Goal: Check status: Check status

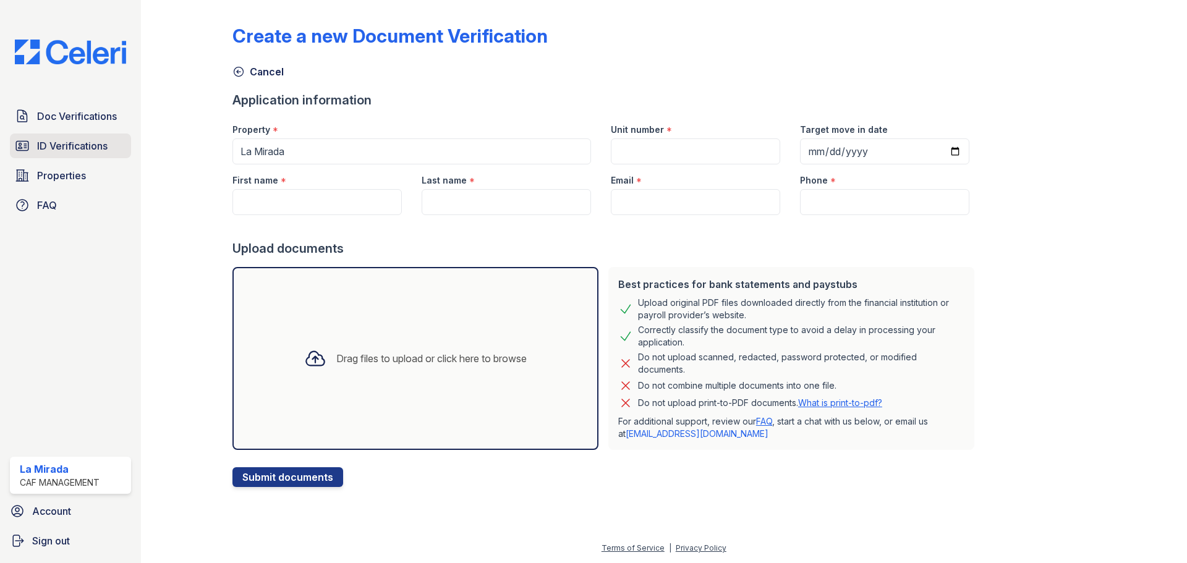
click at [84, 144] on span "ID Verifications" at bounding box center [72, 145] width 70 height 15
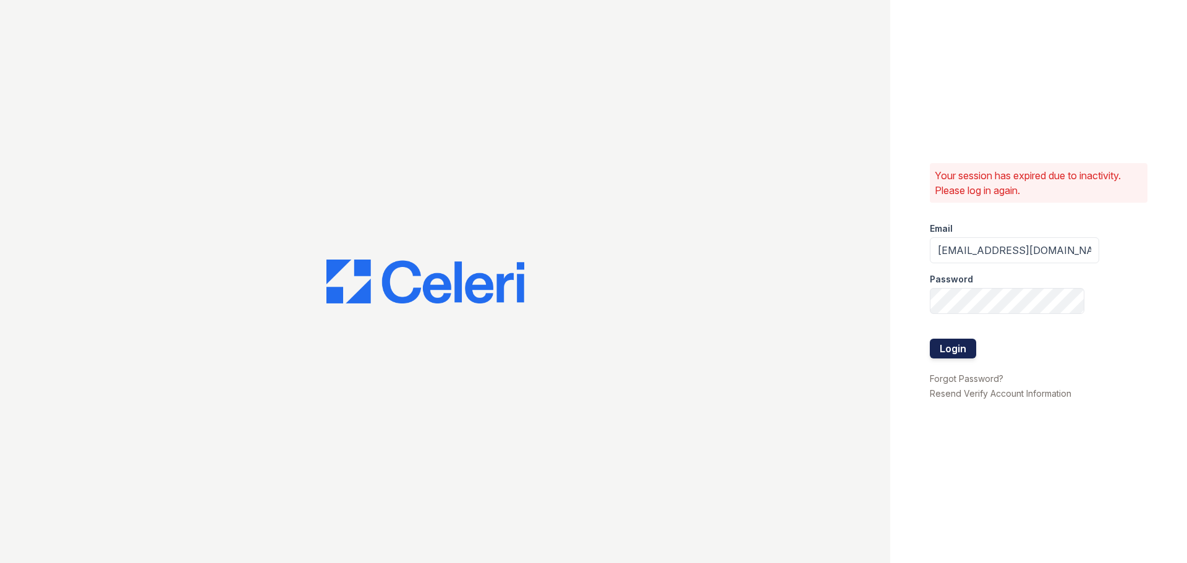
click at [962, 343] on button "Login" at bounding box center [952, 349] width 46 height 20
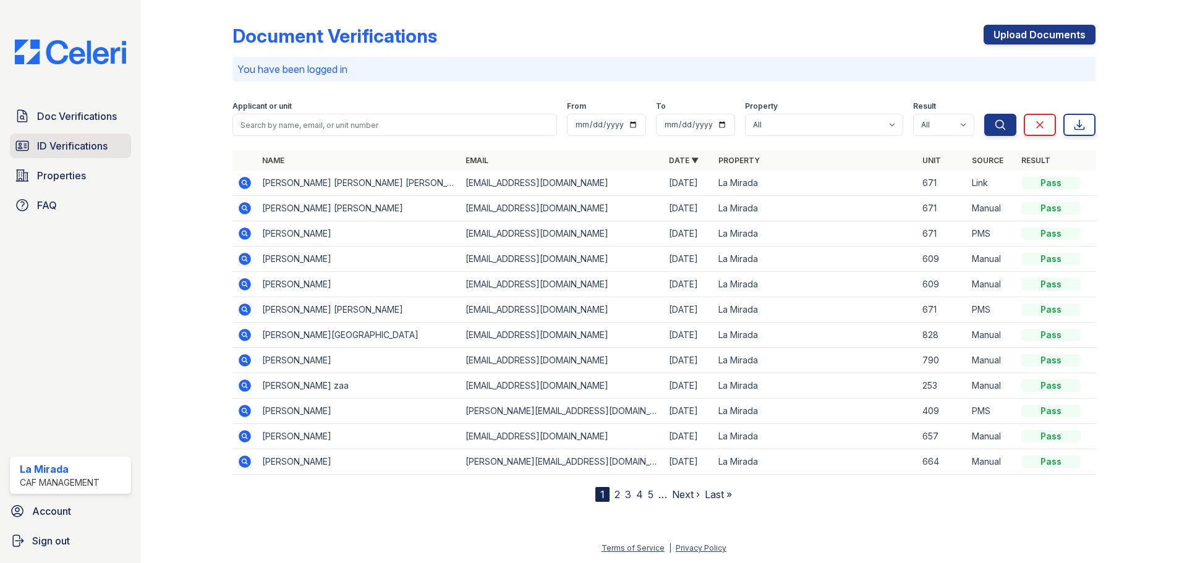
click at [91, 140] on span "ID Verifications" at bounding box center [72, 145] width 70 height 15
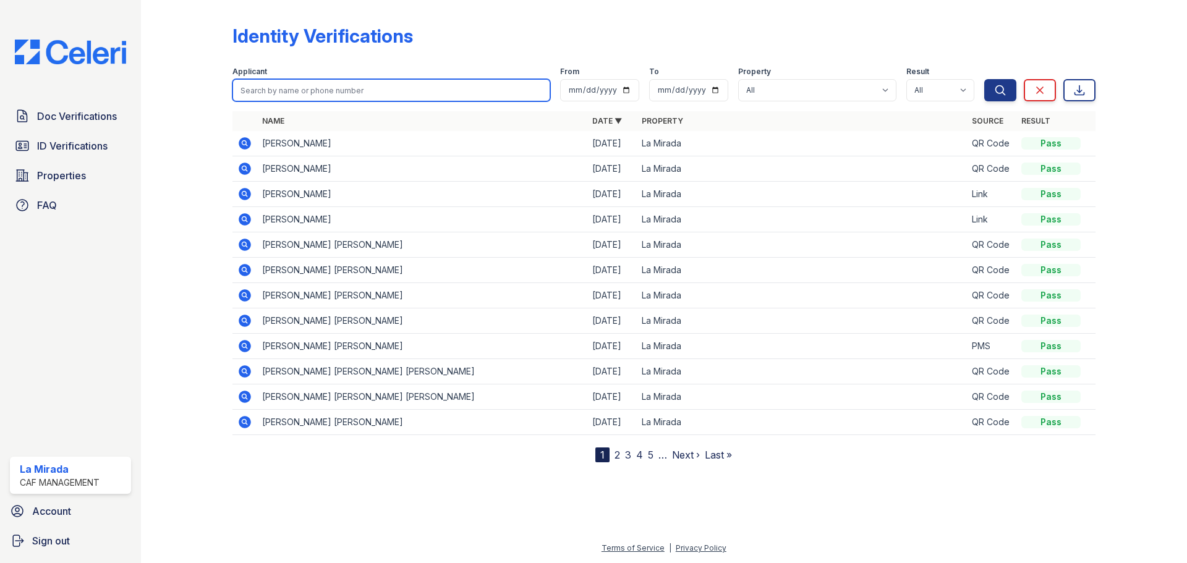
click at [395, 91] on input "search" at bounding box center [391, 90] width 318 height 22
type input "david"
click at [984, 79] on button "Search" at bounding box center [1000, 90] width 32 height 22
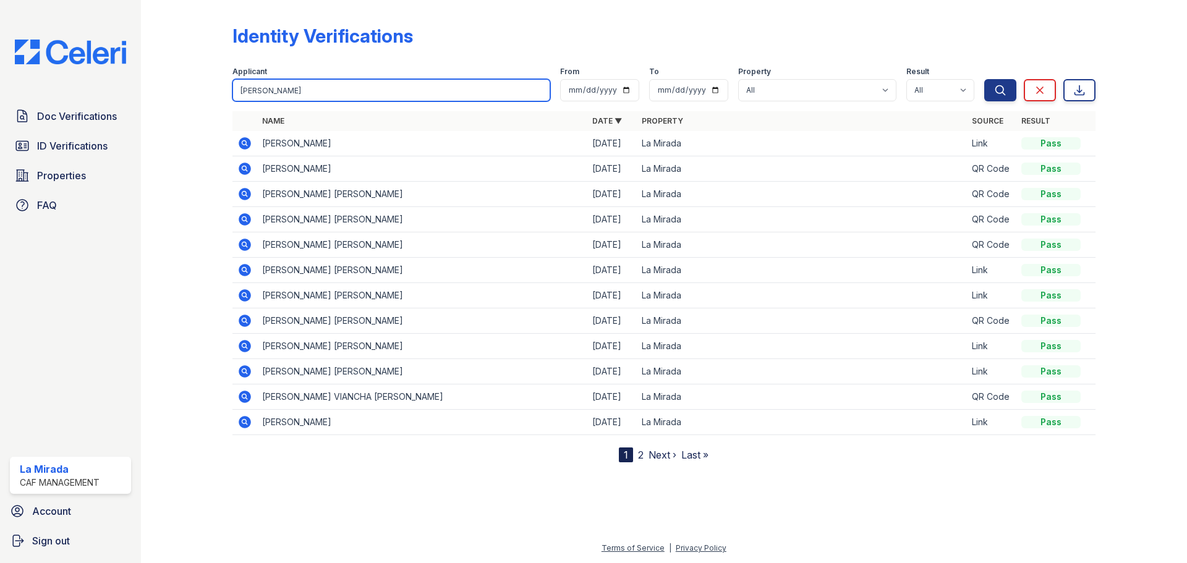
click at [423, 83] on input "david" at bounding box center [391, 90] width 318 height 22
click at [984, 79] on button "Search" at bounding box center [1000, 90] width 32 height 22
click at [640, 450] on link "2" at bounding box center [641, 455] width 6 height 12
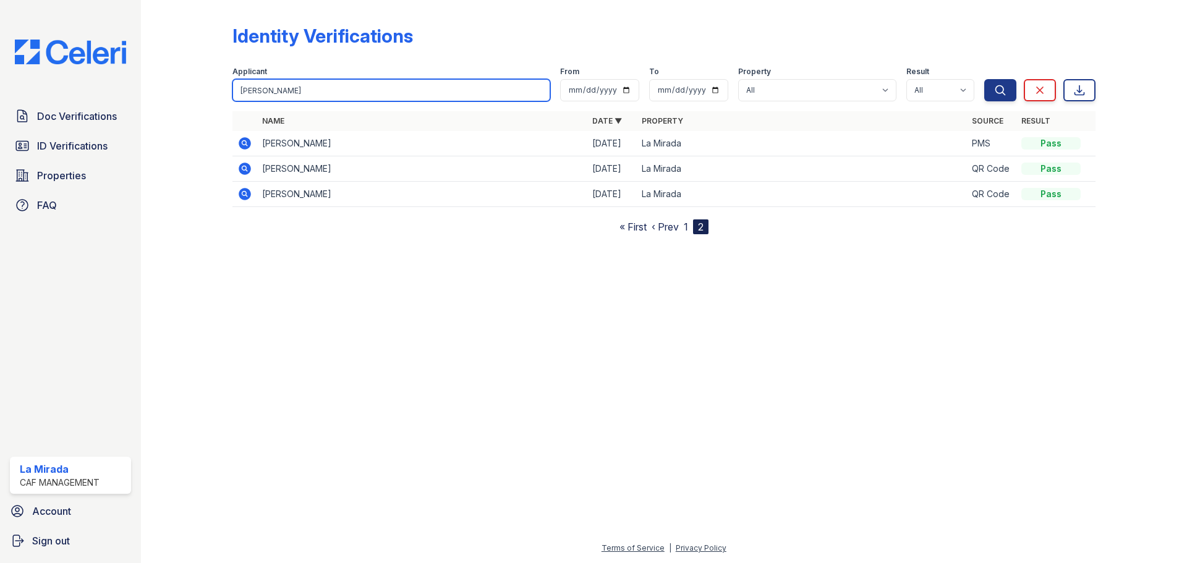
drag, startPoint x: 303, startPoint y: 96, endPoint x: 124, endPoint y: 96, distance: 179.8
click at [124, 96] on div "Doc Verifications ID Verifications Properties FAQ La Mirada CAF Management Acco…" at bounding box center [593, 281] width 1187 height 563
type input "andrew"
click at [984, 79] on button "Search" at bounding box center [1000, 90] width 32 height 22
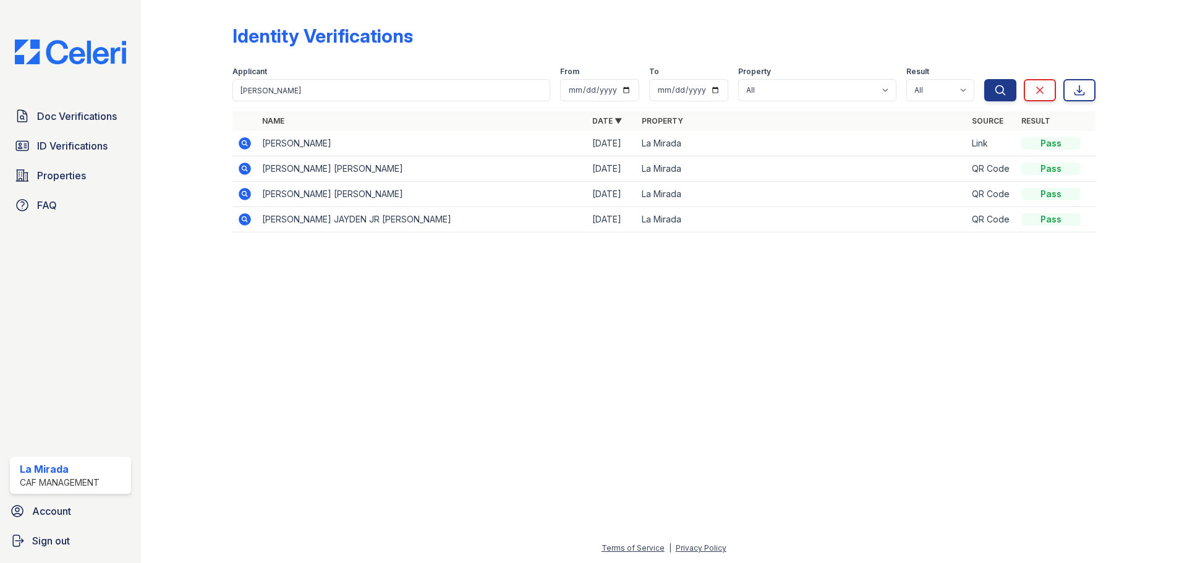
click at [243, 139] on icon at bounding box center [245, 143] width 12 height 12
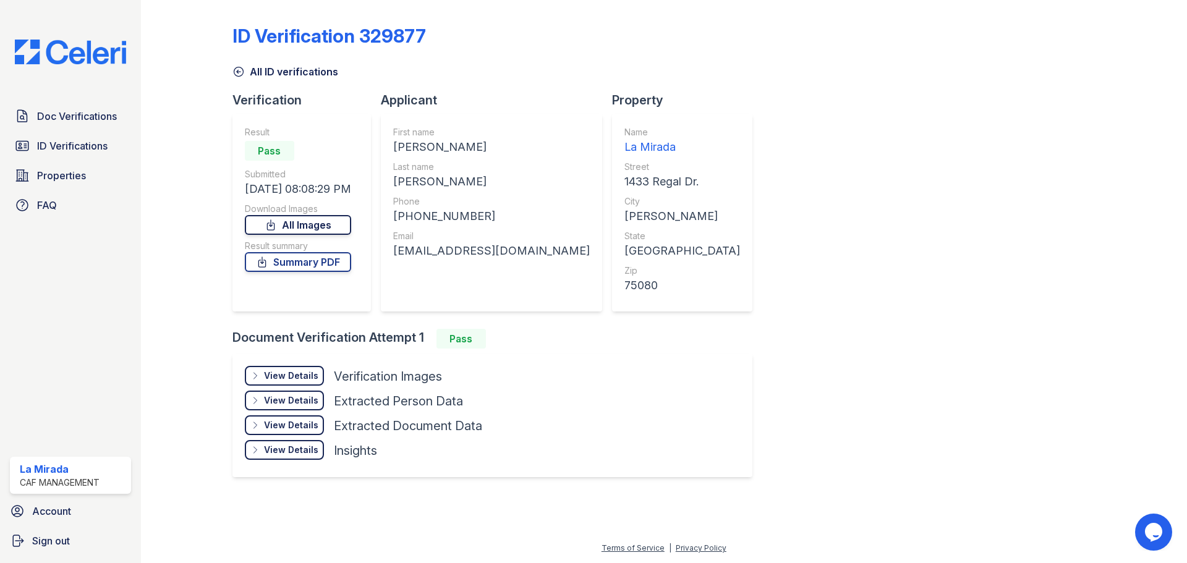
click at [328, 226] on link "All Images" at bounding box center [298, 225] width 106 height 20
click at [345, 263] on link "Summary PDF" at bounding box center [298, 262] width 106 height 20
click at [65, 147] on span "ID Verifications" at bounding box center [72, 145] width 70 height 15
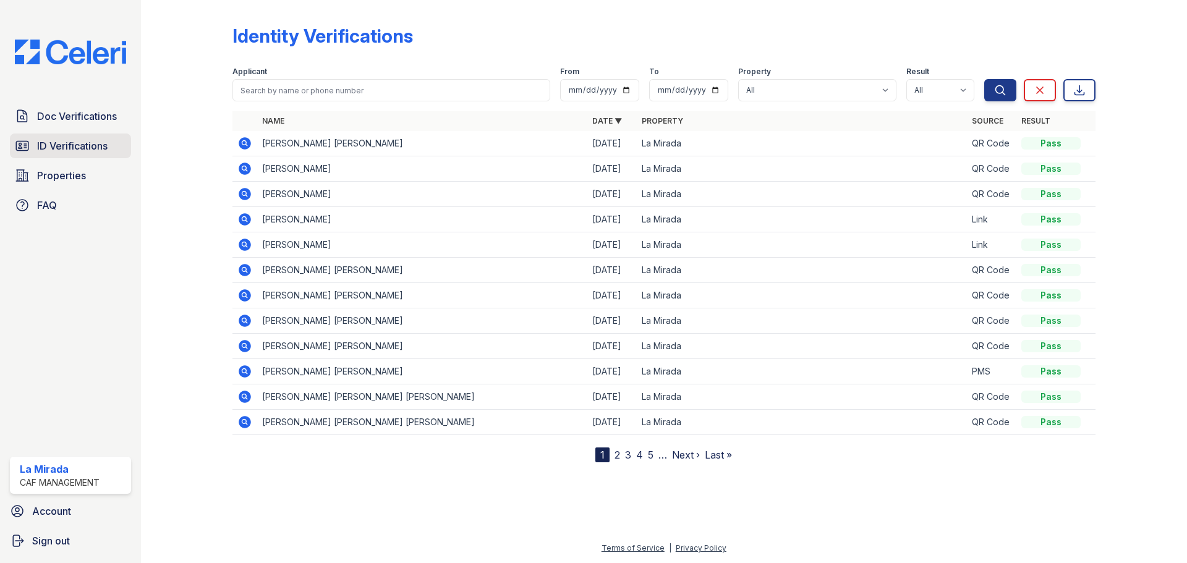
click at [78, 147] on span "ID Verifications" at bounding box center [72, 145] width 70 height 15
click at [83, 140] on span "ID Verifications" at bounding box center [72, 145] width 70 height 15
